Goal: Task Accomplishment & Management: Manage account settings

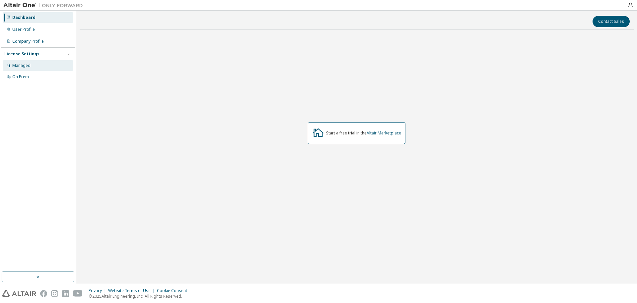
click at [40, 61] on div "Managed" at bounding box center [38, 65] width 71 height 11
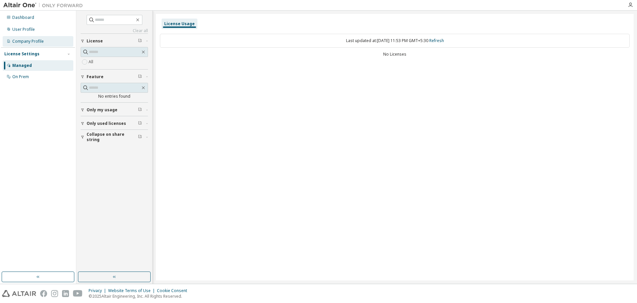
click at [36, 43] on div "Company Profile" at bounding box center [27, 41] width 31 height 5
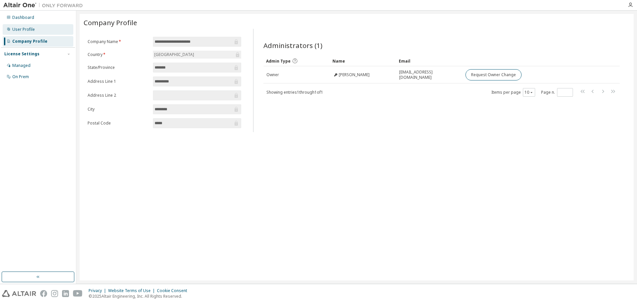
click at [14, 31] on div "User Profile" at bounding box center [23, 29] width 23 height 5
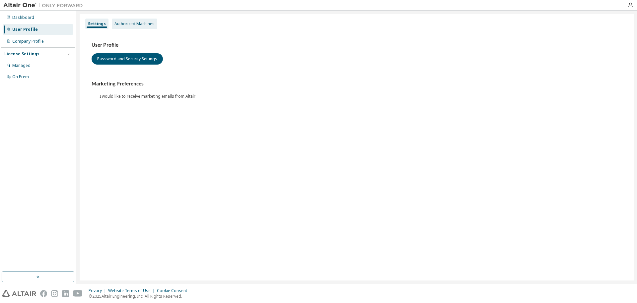
click at [117, 20] on div "Authorized Machines" at bounding box center [134, 24] width 45 height 11
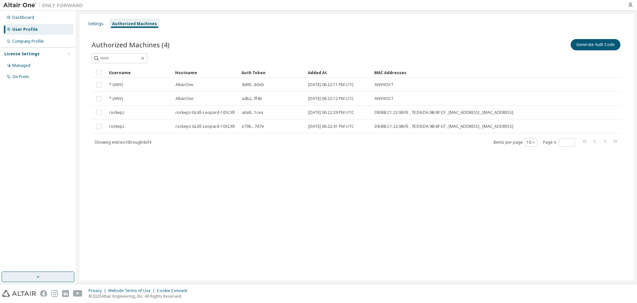
click at [55, 280] on button "button" at bounding box center [38, 277] width 73 height 11
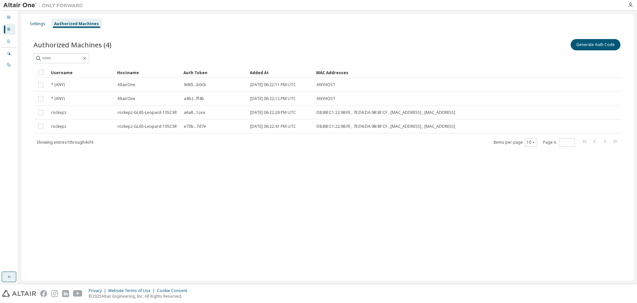
click at [12, 279] on button "button" at bounding box center [9, 277] width 15 height 11
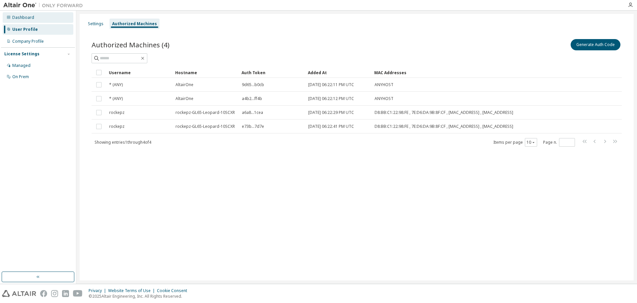
click at [37, 20] on div "Dashboard" at bounding box center [38, 17] width 71 height 11
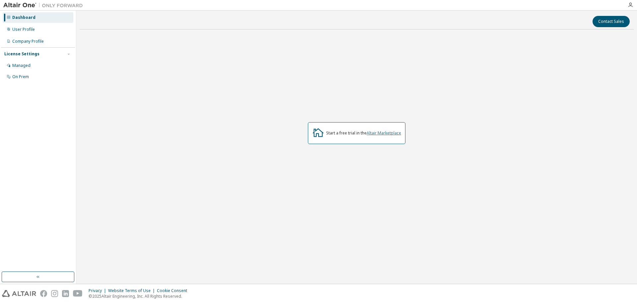
click at [385, 132] on link "Altair Marketplace" at bounding box center [383, 133] width 34 height 6
click at [51, 63] on div "Managed" at bounding box center [38, 65] width 71 height 11
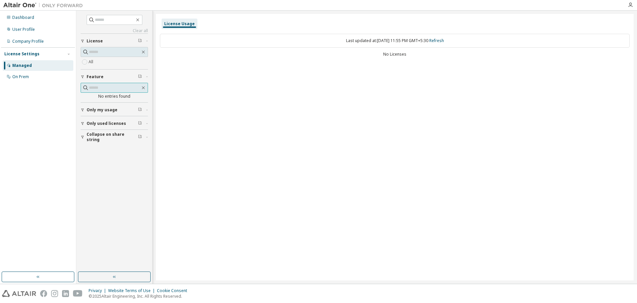
click at [142, 84] on span at bounding box center [114, 88] width 67 height 10
click at [143, 86] on icon "button" at bounding box center [143, 87] width 5 height 5
click at [92, 64] on label "All" at bounding box center [92, 62] width 6 height 8
click at [50, 81] on div "On Prem" at bounding box center [38, 77] width 71 height 11
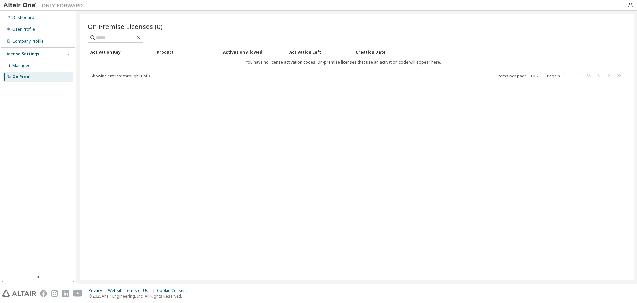
click at [50, 81] on div "On Prem" at bounding box center [38, 77] width 71 height 11
click at [35, 47] on div "License Settings Managed On Prem" at bounding box center [38, 64] width 74 height 35
click at [34, 40] on div "Company Profile" at bounding box center [27, 41] width 31 height 5
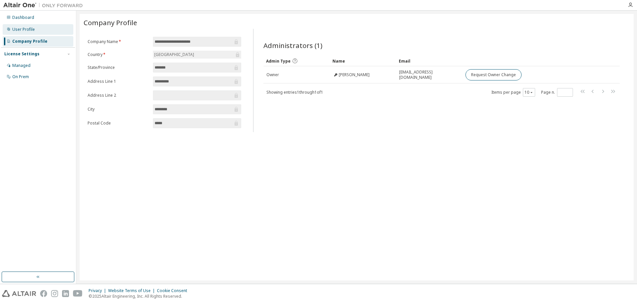
click at [35, 30] on div "User Profile" at bounding box center [38, 29] width 71 height 11
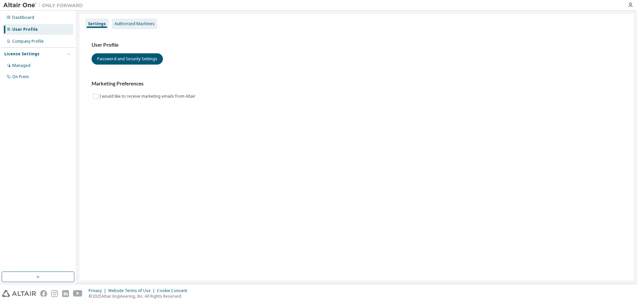
click at [127, 21] on div "Authorized Machines" at bounding box center [134, 24] width 45 height 11
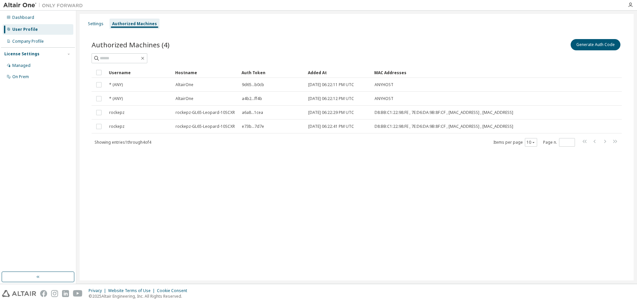
click at [48, 23] on div "Dashboard User Profile Company Profile License Settings Managed On Prem" at bounding box center [38, 47] width 74 height 71
click at [46, 19] on div "Dashboard" at bounding box center [38, 17] width 71 height 11
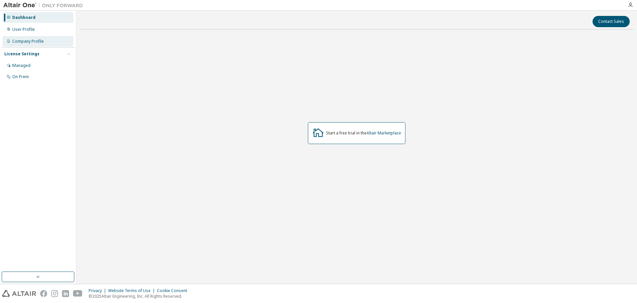
click at [27, 45] on div "Company Profile" at bounding box center [38, 41] width 71 height 11
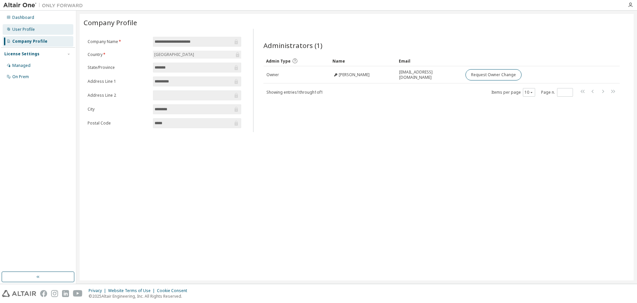
click at [37, 33] on div "User Profile" at bounding box center [38, 29] width 71 height 11
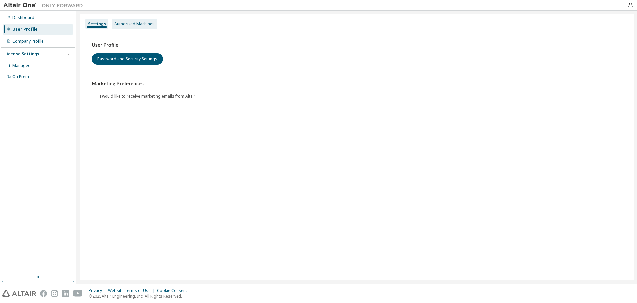
click at [121, 29] on div "Authorized Machines" at bounding box center [134, 24] width 45 height 11
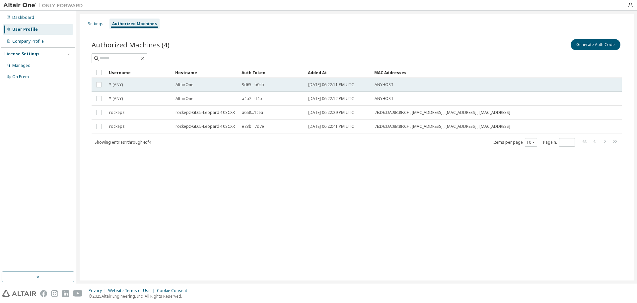
click at [239, 86] on td "9d65...b0cb" at bounding box center [272, 85] width 66 height 14
click at [243, 84] on span "9d65...b0cb" at bounding box center [253, 84] width 22 height 5
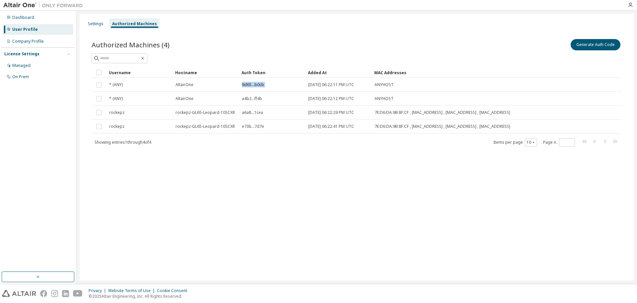
click at [243, 84] on span "9d65...b0cb" at bounding box center [253, 84] width 22 height 5
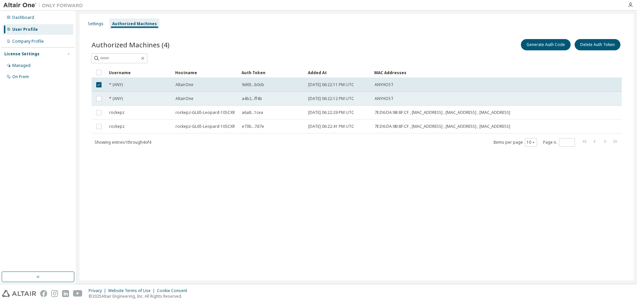
click at [249, 100] on span "a4b2...ff4b" at bounding box center [252, 98] width 20 height 5
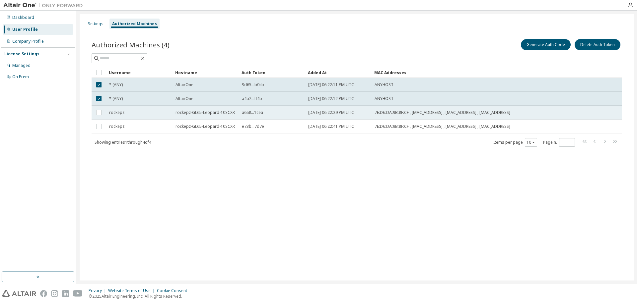
click at [247, 116] on td "a6a8...1cea" at bounding box center [272, 113] width 66 height 14
click at [249, 106] on td "a6a8...1cea" at bounding box center [272, 113] width 66 height 14
click at [250, 112] on span "a6a8...1cea" at bounding box center [252, 112] width 21 height 5
click at [260, 92] on td "a4b2...ff4b" at bounding box center [272, 99] width 66 height 14
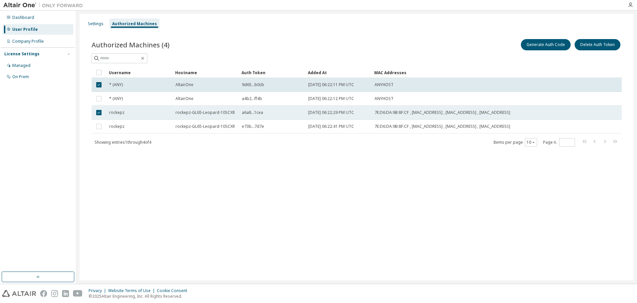
click at [252, 107] on td "a6a8...1cea" at bounding box center [272, 113] width 66 height 14
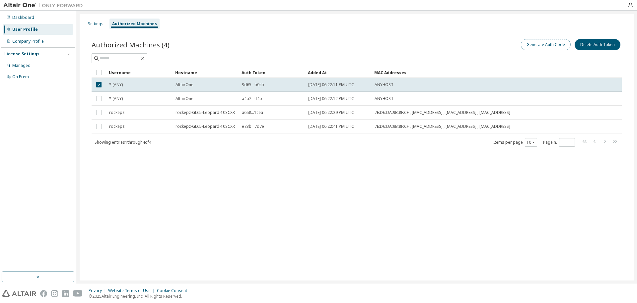
click at [534, 47] on button "Generate Auth Code" at bounding box center [545, 44] width 50 height 11
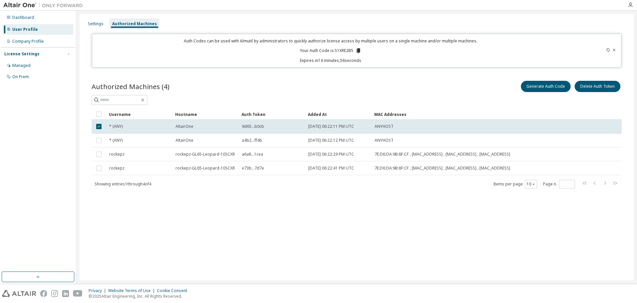
click at [615, 52] on icon at bounding box center [614, 50] width 4 height 4
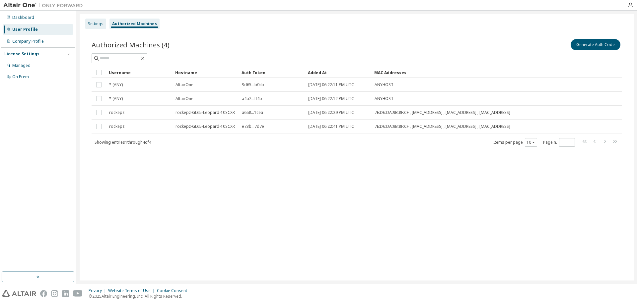
click at [102, 28] on div "Settings" at bounding box center [95, 24] width 21 height 11
